Goal: Task Accomplishment & Management: Manage account settings

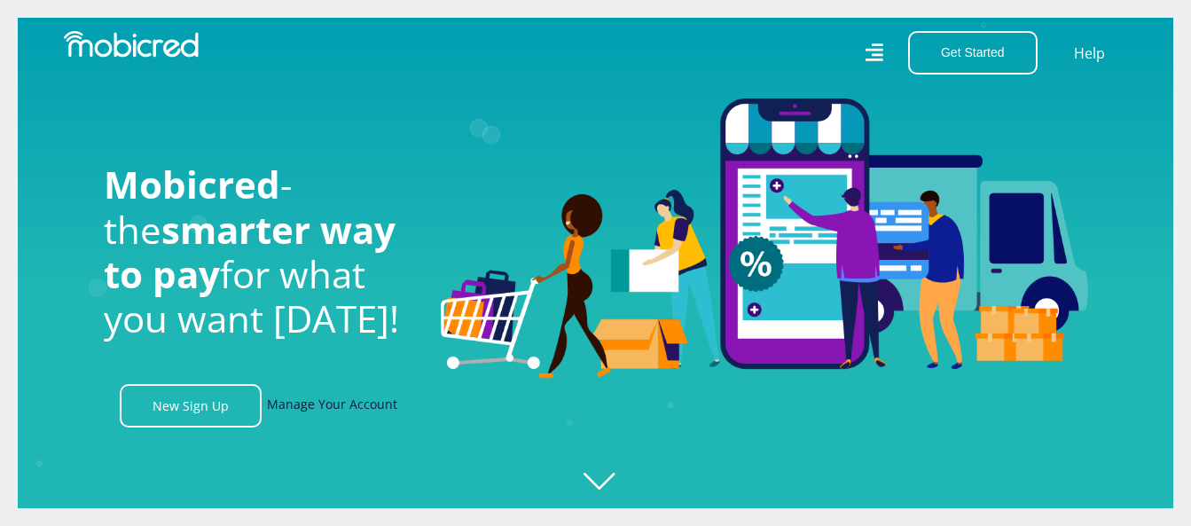
scroll to position [0, 2274]
click at [368, 416] on link "Manage Your Account" at bounding box center [332, 405] width 130 height 43
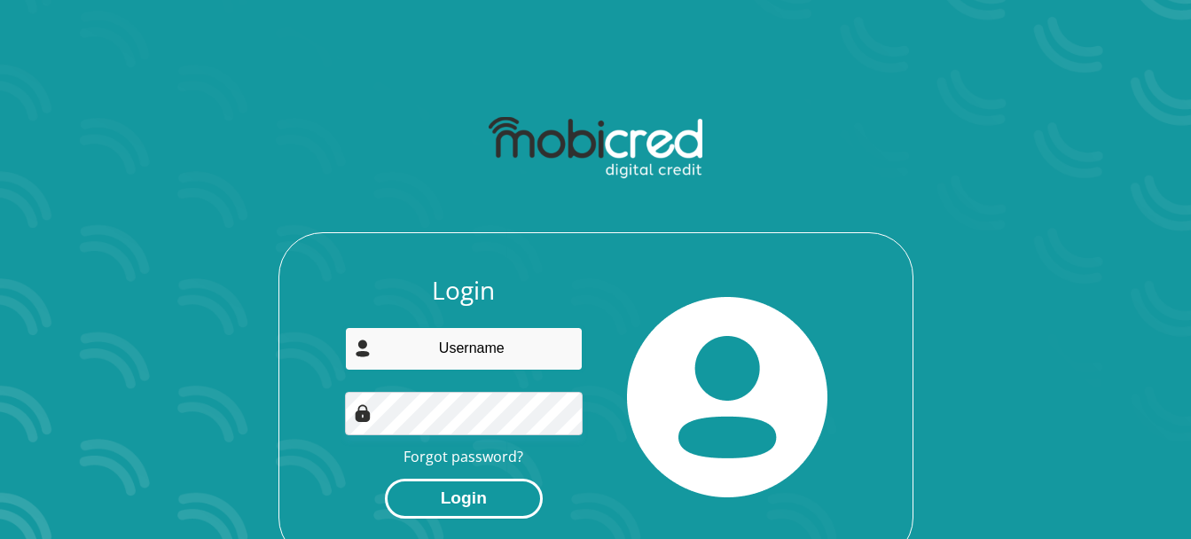
type input "[EMAIL_ADDRESS][DOMAIN_NAME]"
click at [498, 492] on button "Login" at bounding box center [464, 499] width 158 height 40
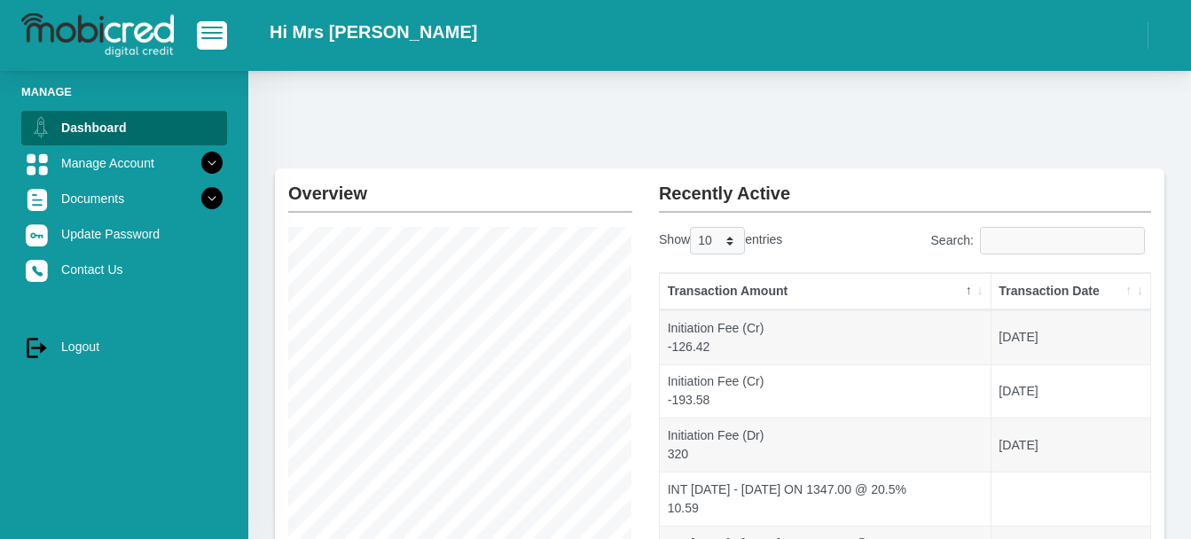
click at [1190, 490] on html "Hi Mrs [PERSON_NAME]" at bounding box center [595, 500] width 1191 height 1000
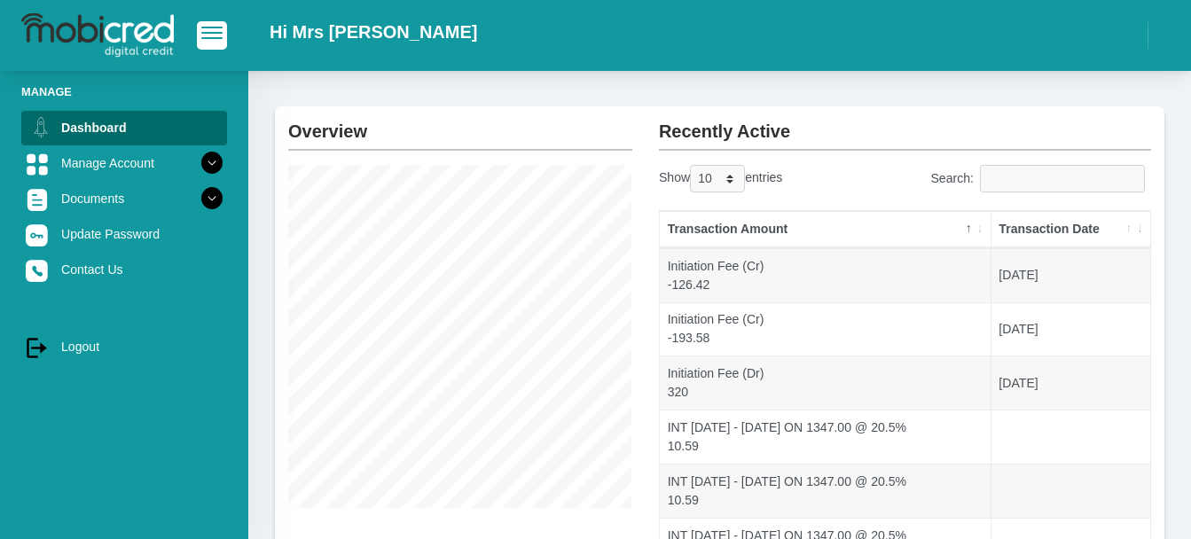
scroll to position [20, 0]
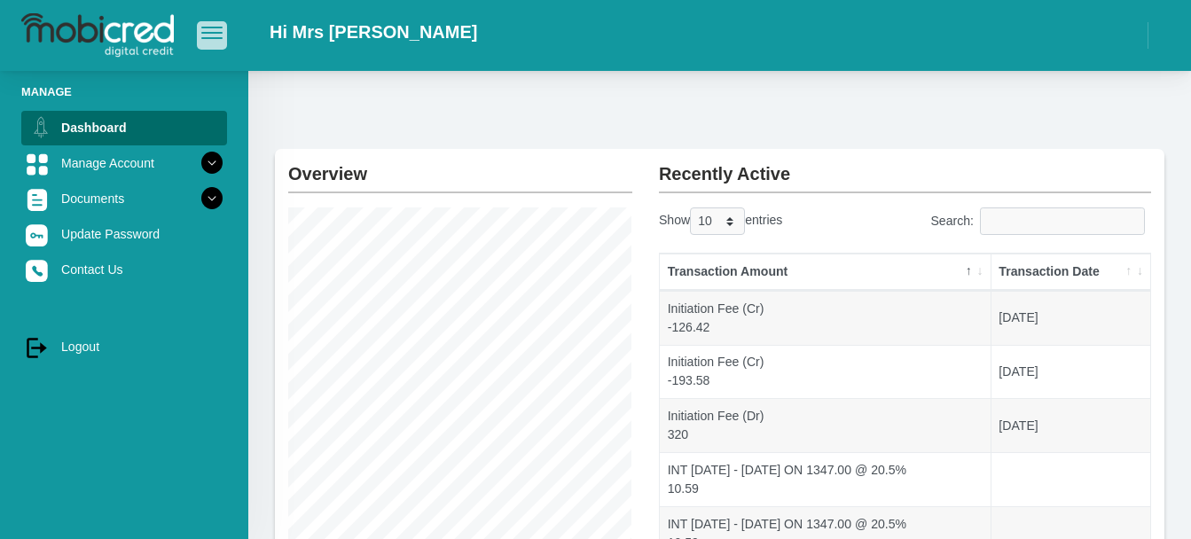
click at [214, 28] on span "button" at bounding box center [211, 28] width 21 height 2
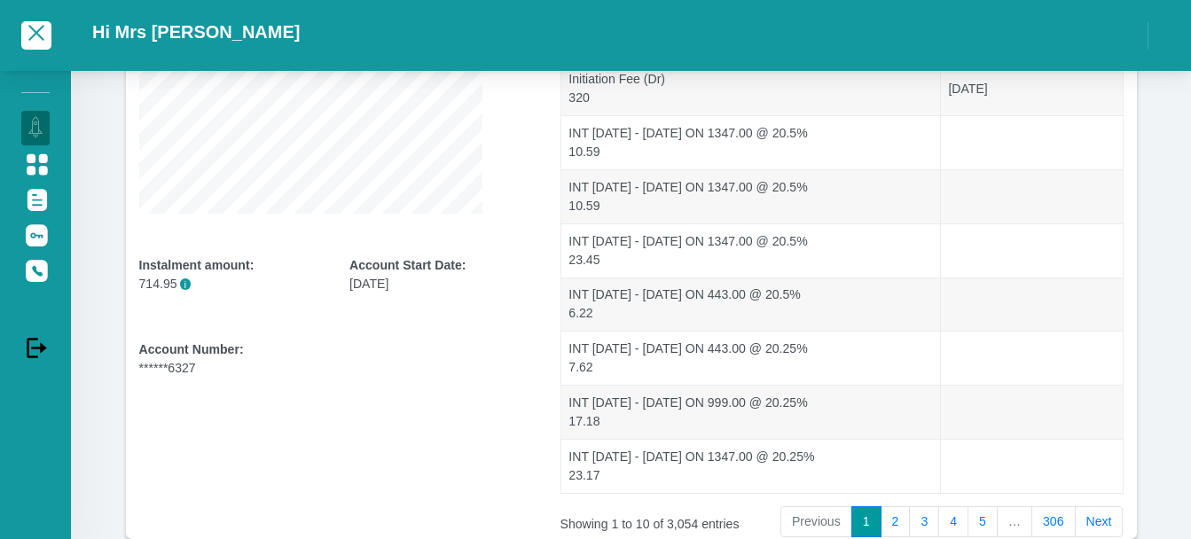
scroll to position [461, 0]
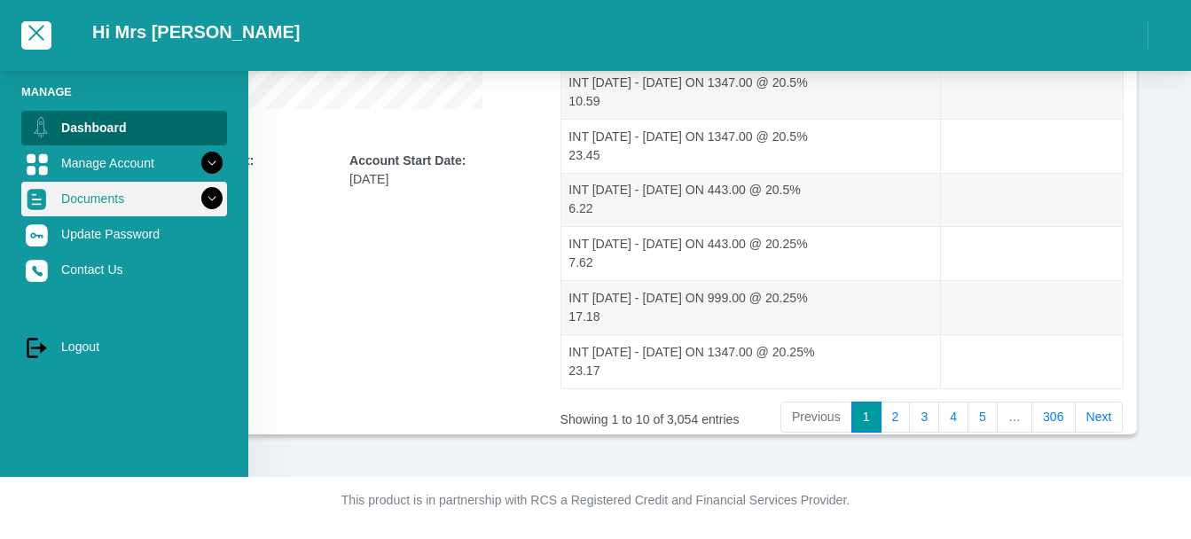
click at [108, 209] on link "Documents" at bounding box center [124, 199] width 206 height 34
